Goal: Task Accomplishment & Management: Manage account settings

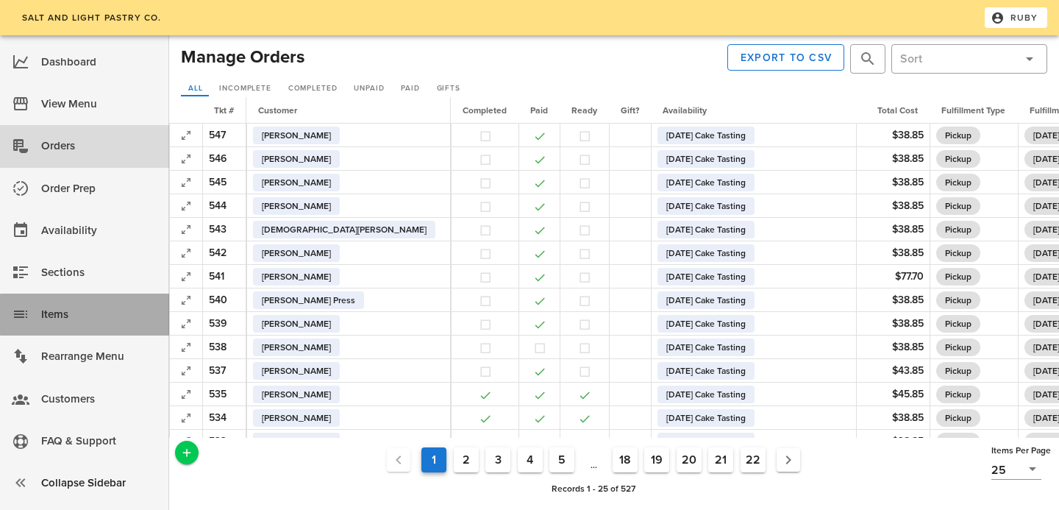
click at [103, 312] on div "Items" at bounding box center [99, 314] width 116 height 24
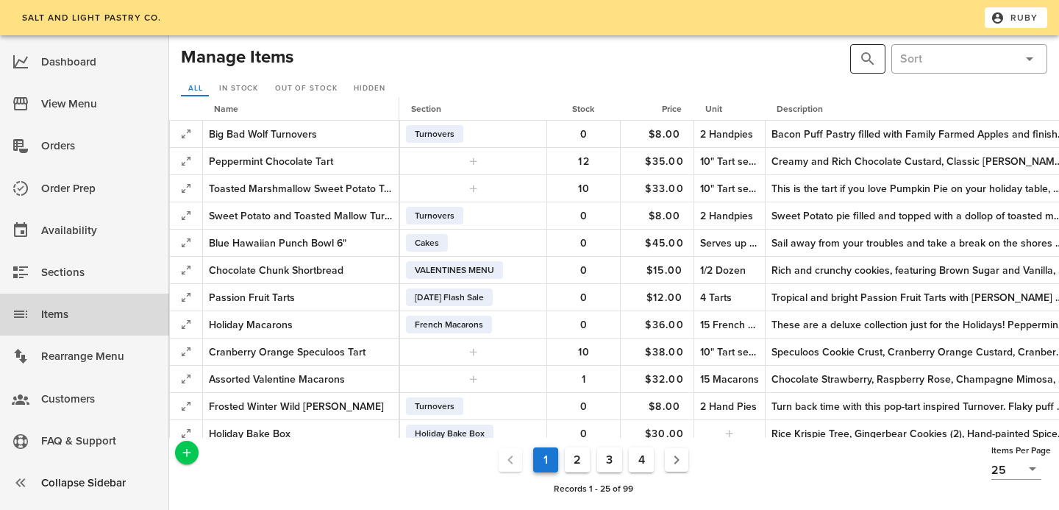
click at [873, 56] on button "prepend icon" at bounding box center [868, 59] width 18 height 18
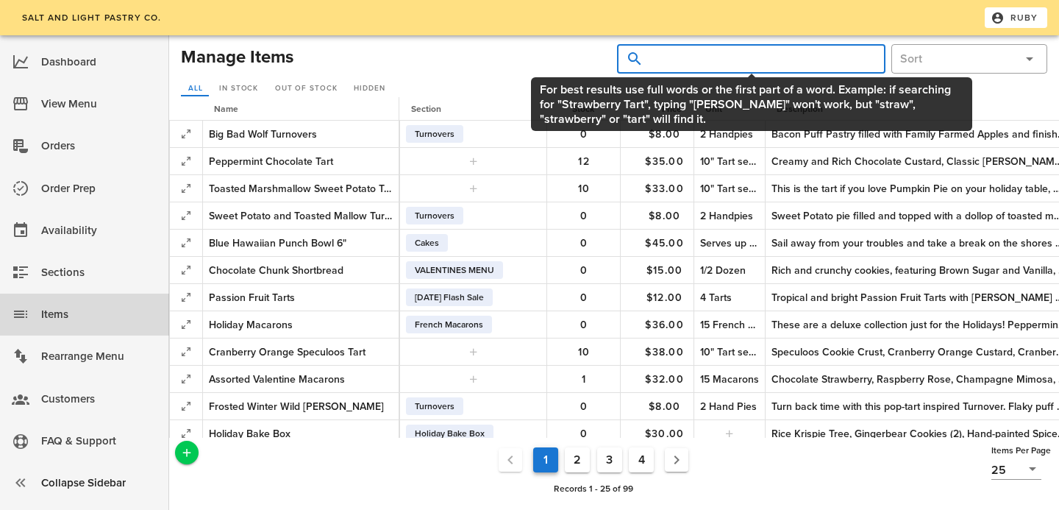
type input "w"
type input "august"
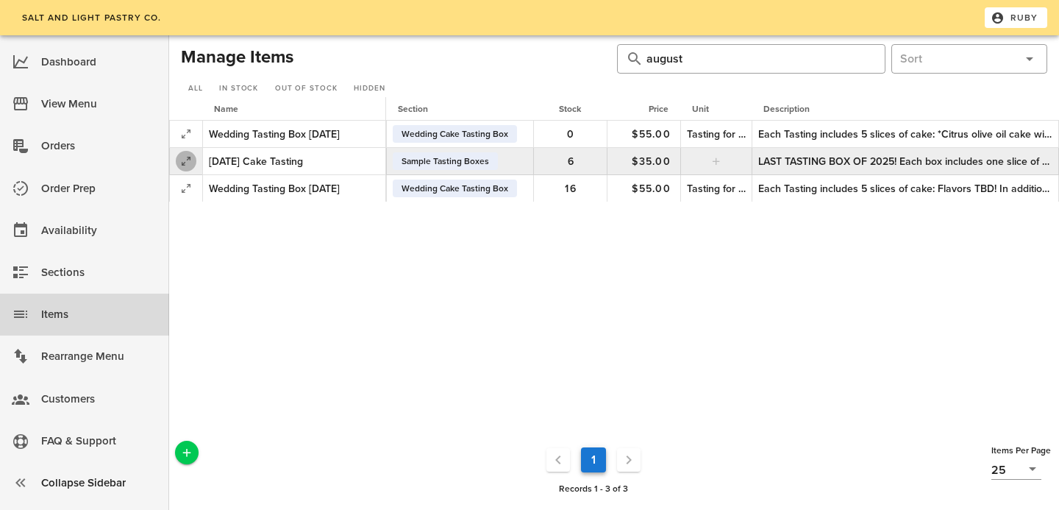
click at [191, 158] on icon "button" at bounding box center [186, 161] width 18 height 18
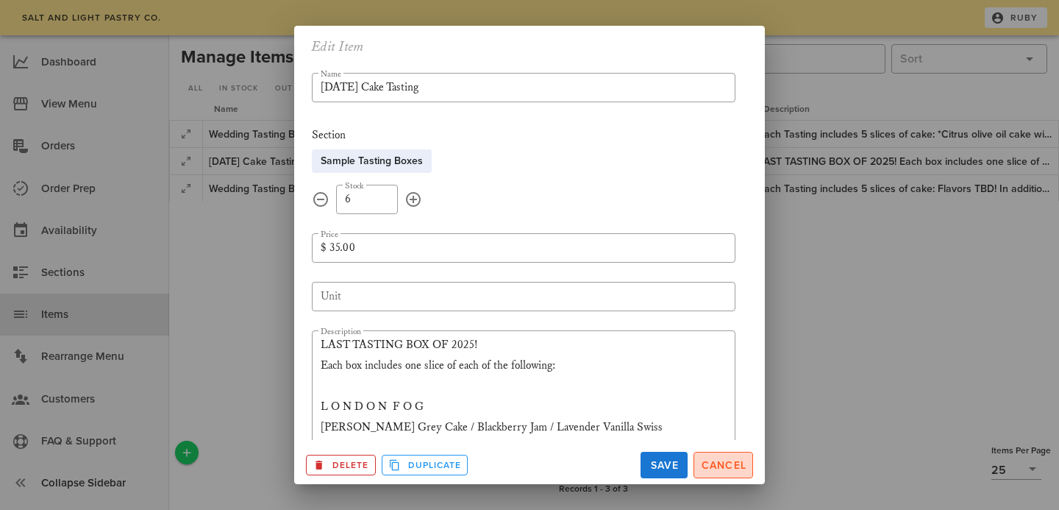
click at [717, 469] on span "Cancel" at bounding box center [723, 465] width 46 height 13
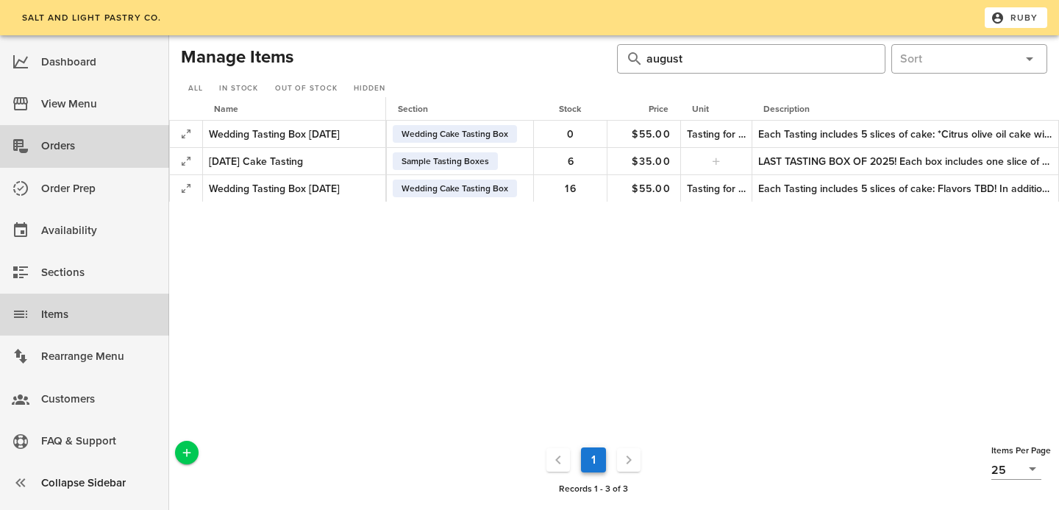
click at [79, 144] on div "Orders" at bounding box center [99, 146] width 116 height 24
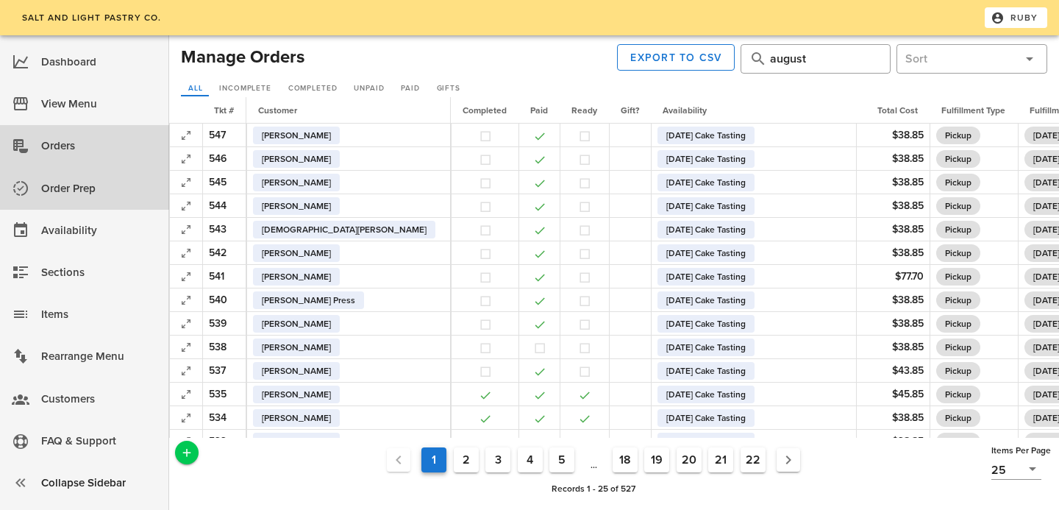
click at [77, 185] on div "Order Prep" at bounding box center [99, 189] width 116 height 24
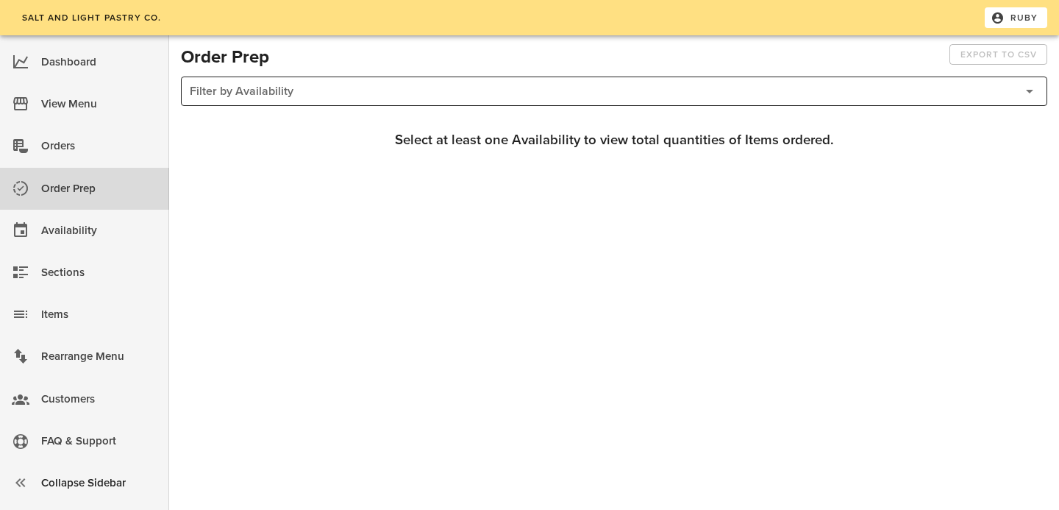
click at [257, 84] on div at bounding box center [603, 91] width 826 height 28
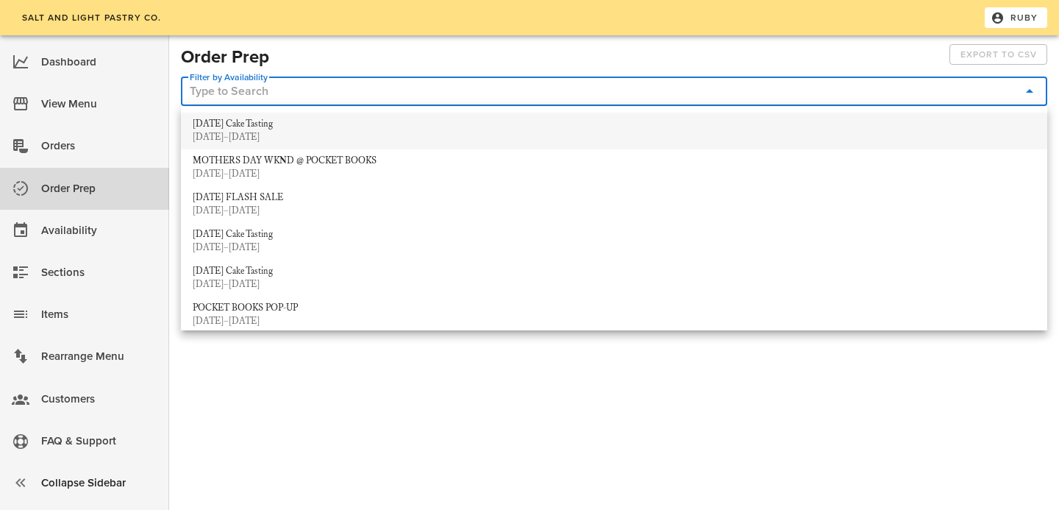
click at [257, 125] on div "[DATE] Cake Tasting" at bounding box center [614, 124] width 843 height 12
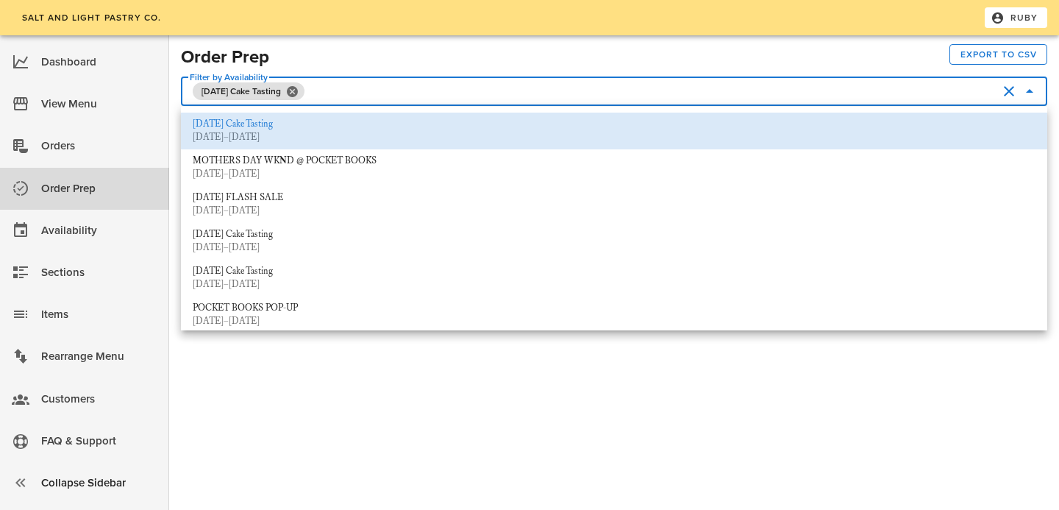
click at [371, 467] on div "Salt and Light Pastry Co. Ruby Dashboard View Menu Orders Order Prep Availabili…" at bounding box center [529, 255] width 1059 height 510
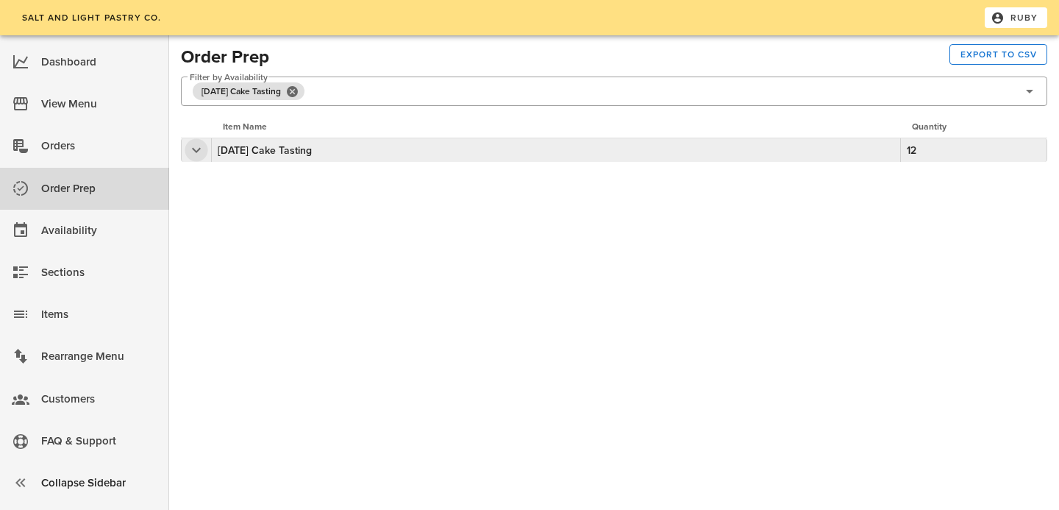
click at [196, 146] on button "button" at bounding box center [197, 150] width 18 height 18
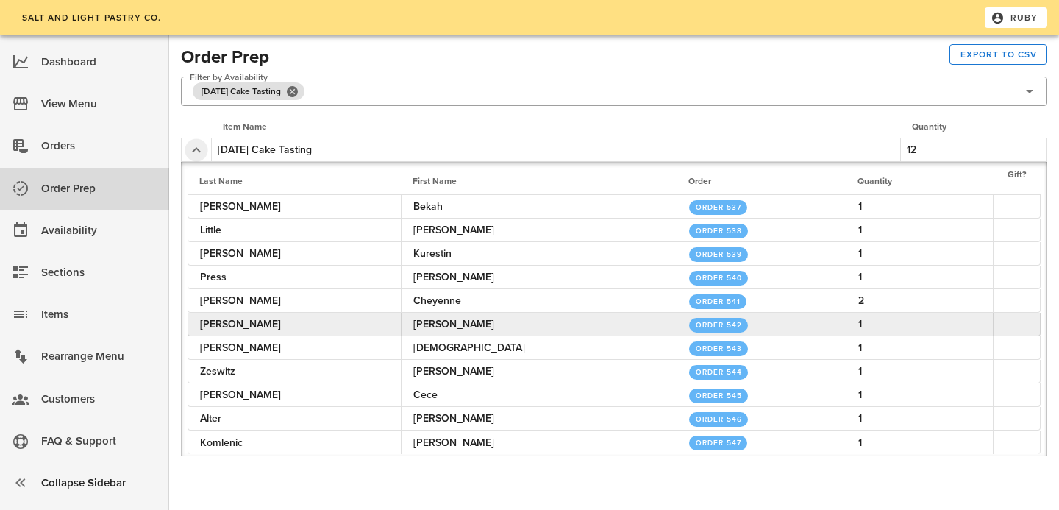
scroll to position [4, 0]
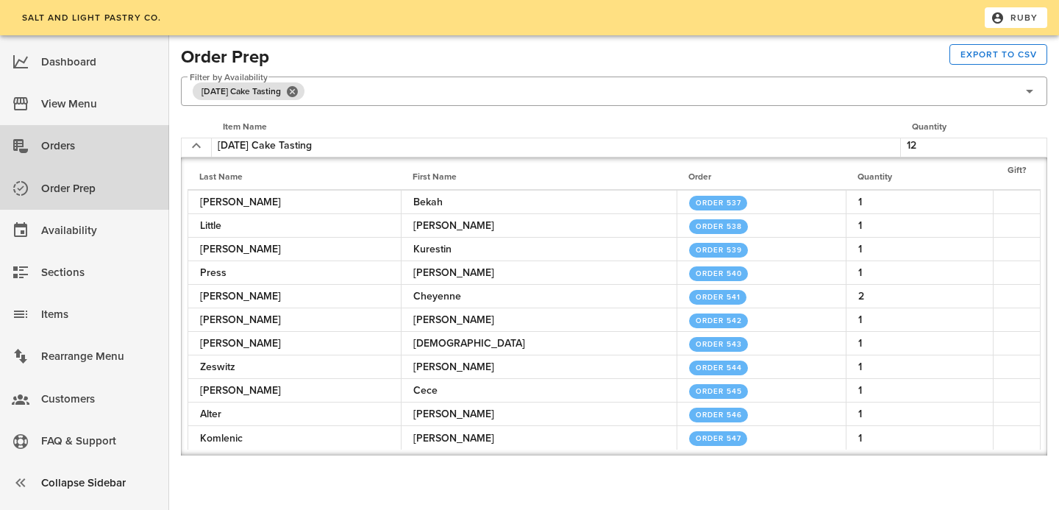
click at [124, 146] on div "Orders" at bounding box center [99, 146] width 116 height 24
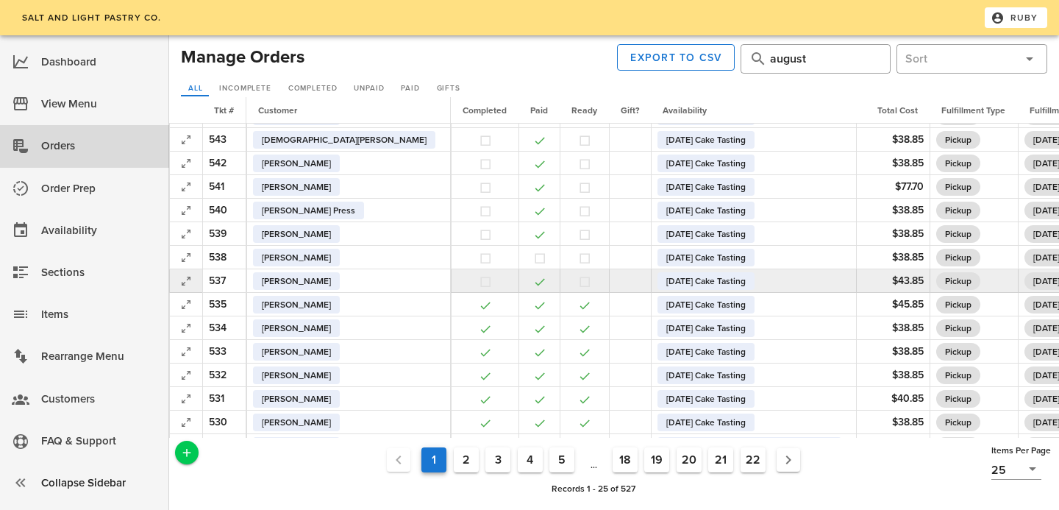
scroll to position [99, 0]
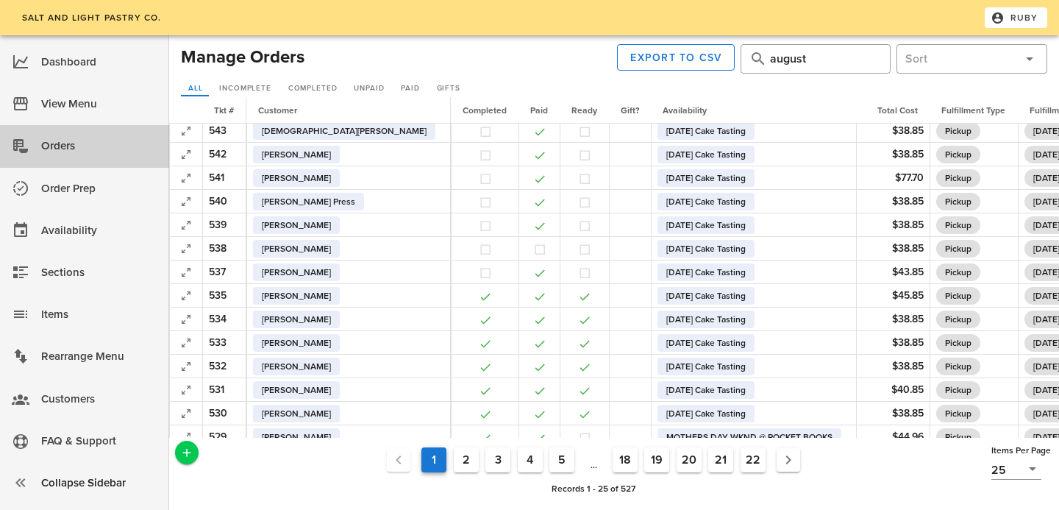
click at [100, 158] on div "Orders" at bounding box center [99, 146] width 116 height 24
